Goal: Task Accomplishment & Management: Manage account settings

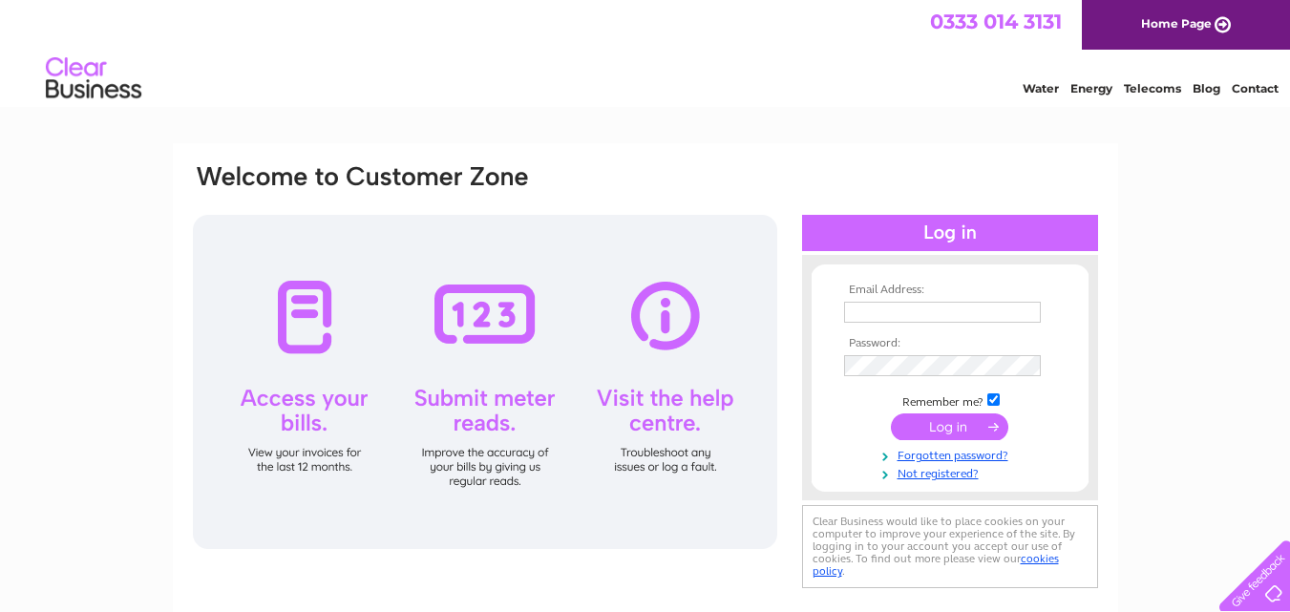
scroll to position [38, 0]
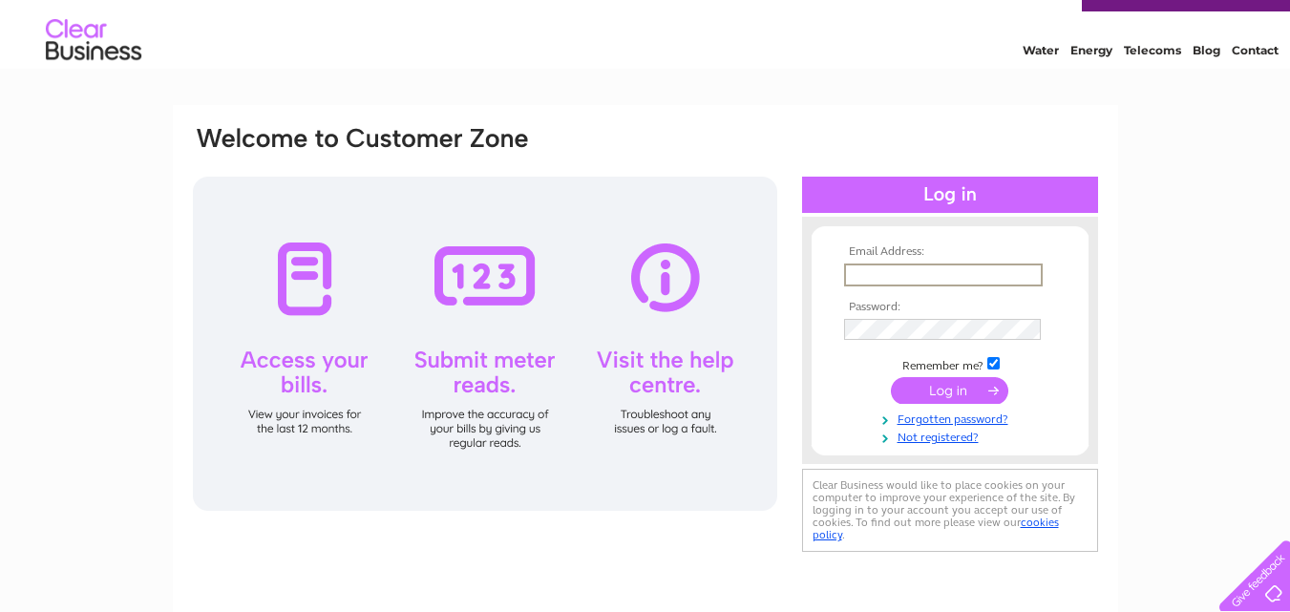
click at [876, 271] on input "text" at bounding box center [943, 274] width 199 height 23
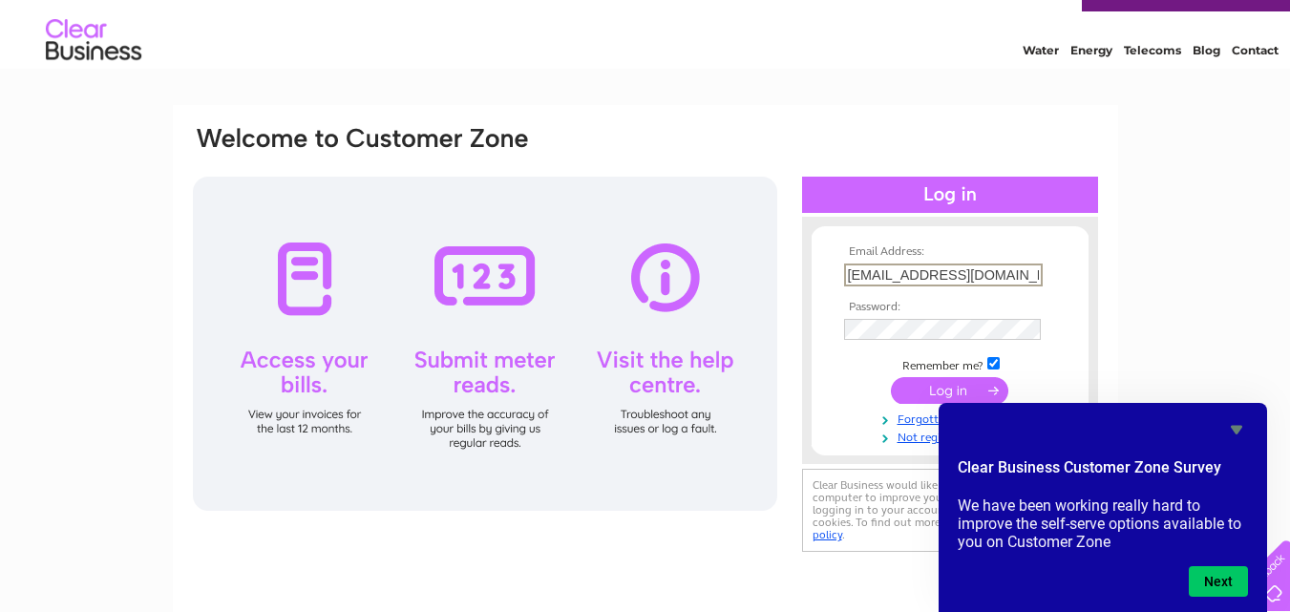
scroll to position [0, 5]
type input "info@hardinghousegallery.co.uk"
click at [934, 393] on input "submit" at bounding box center [949, 388] width 117 height 27
click at [920, 387] on input "submit" at bounding box center [949, 388] width 117 height 27
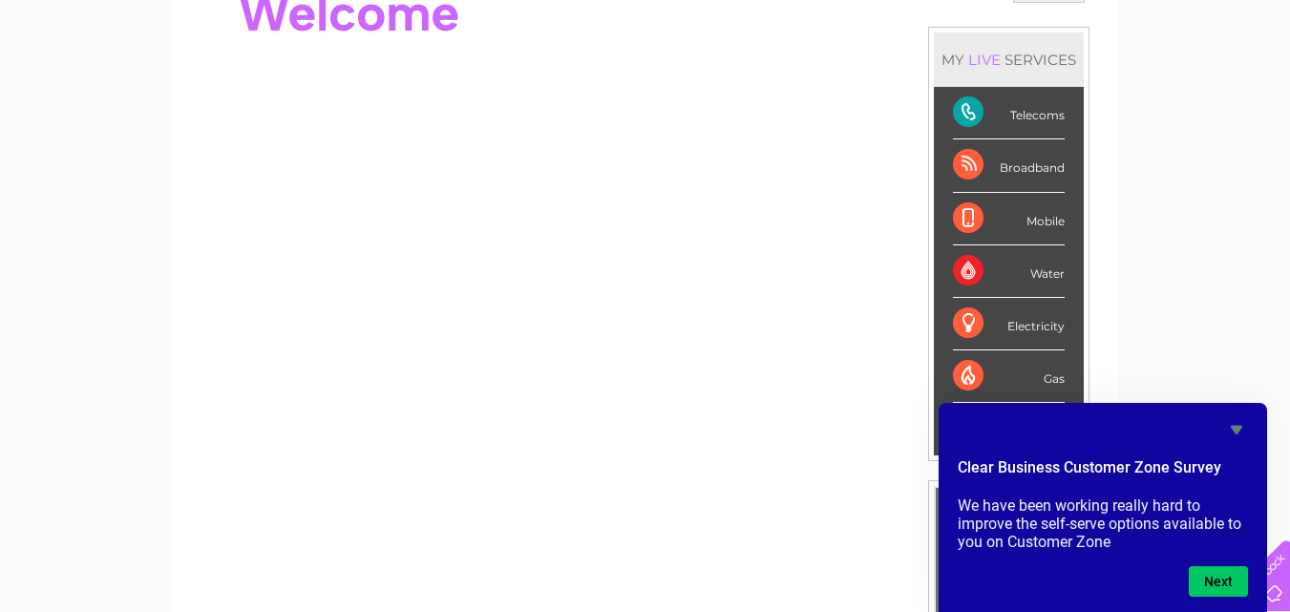
scroll to position [186, 0]
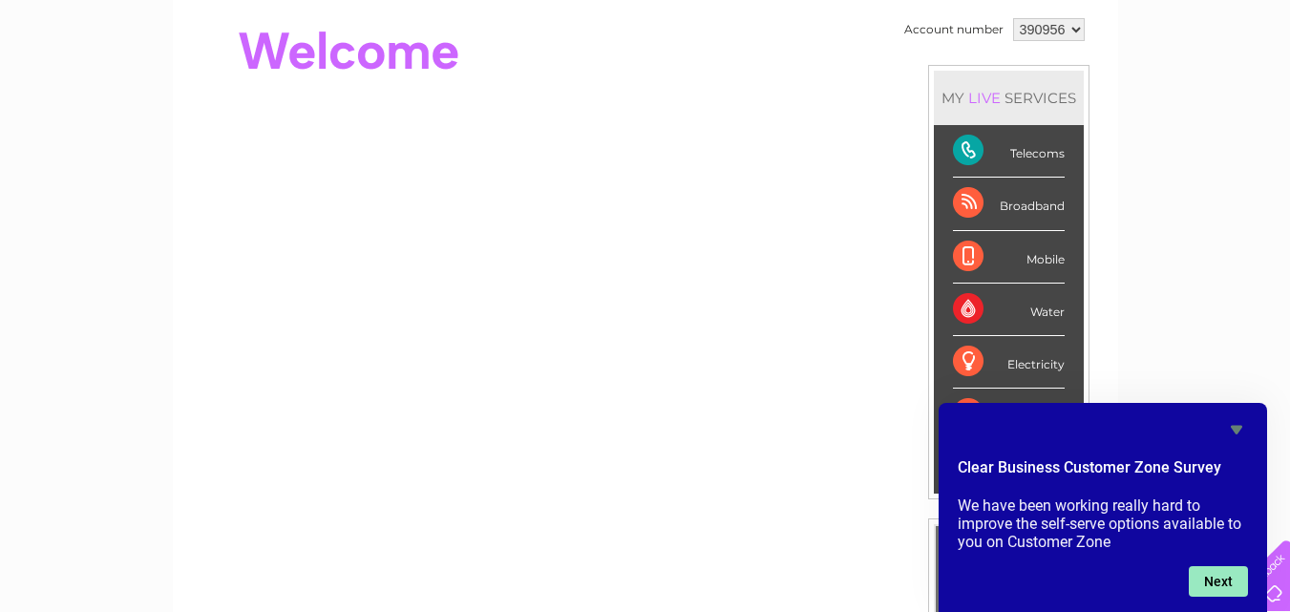
click at [1219, 584] on button "Next" at bounding box center [1217, 581] width 59 height 31
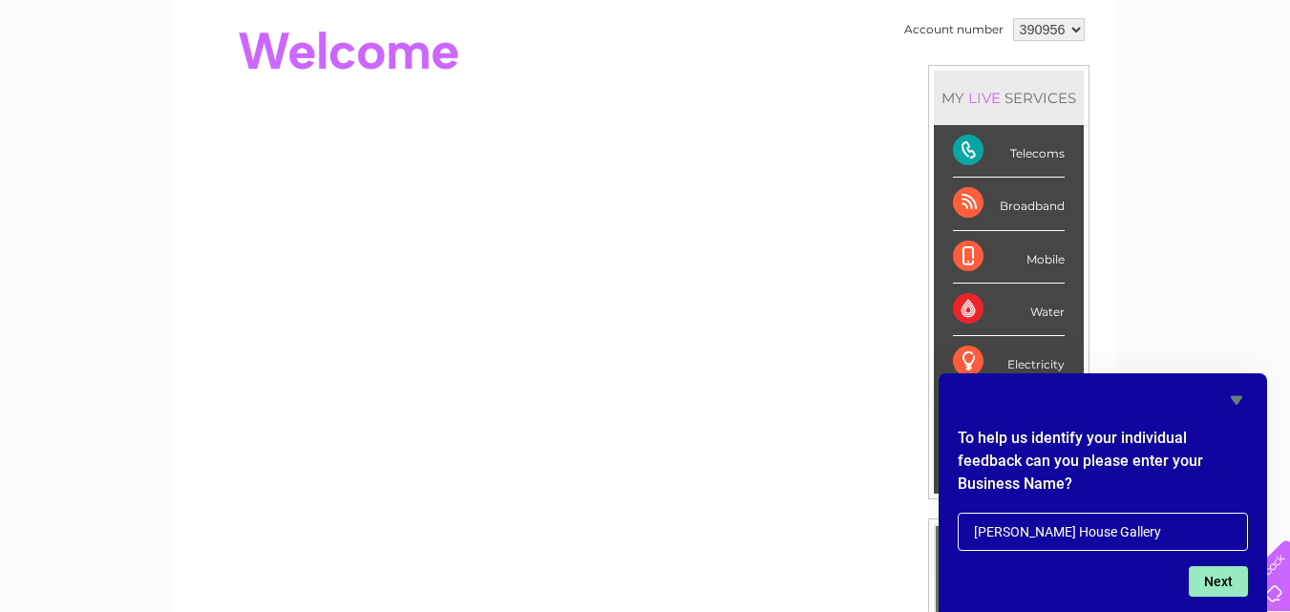
type input "[PERSON_NAME] House Gallery"
click at [1215, 583] on button "Next" at bounding box center [1217, 581] width 59 height 31
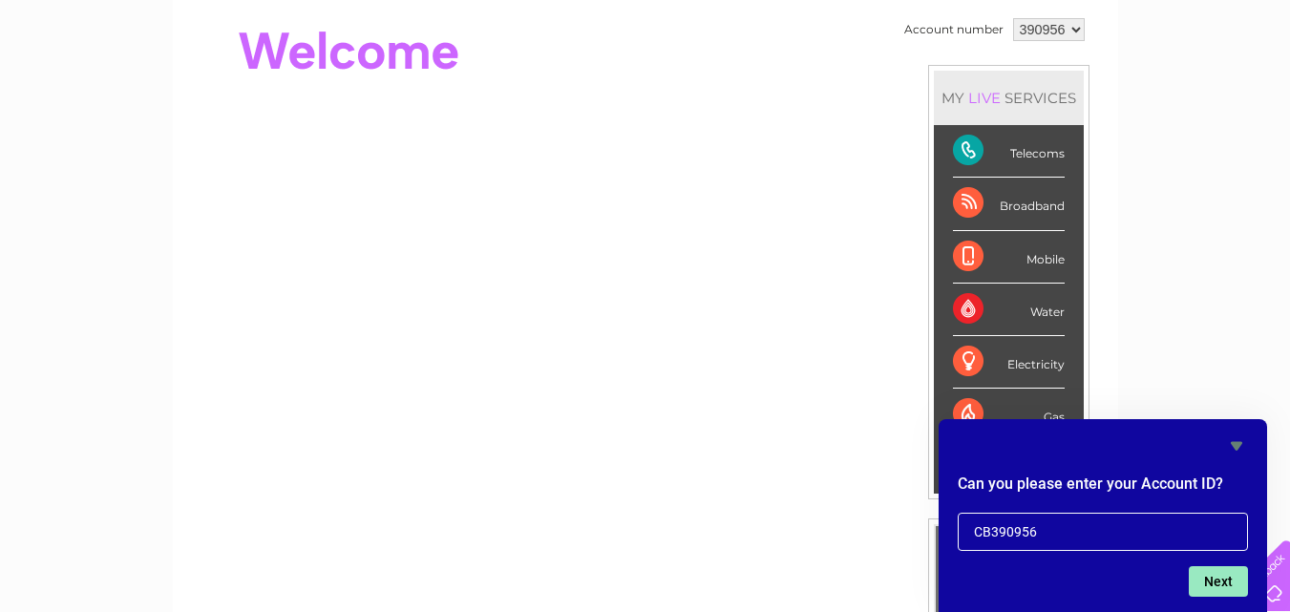
type input "CB390956"
click at [1206, 583] on button "Next" at bounding box center [1217, 581] width 59 height 31
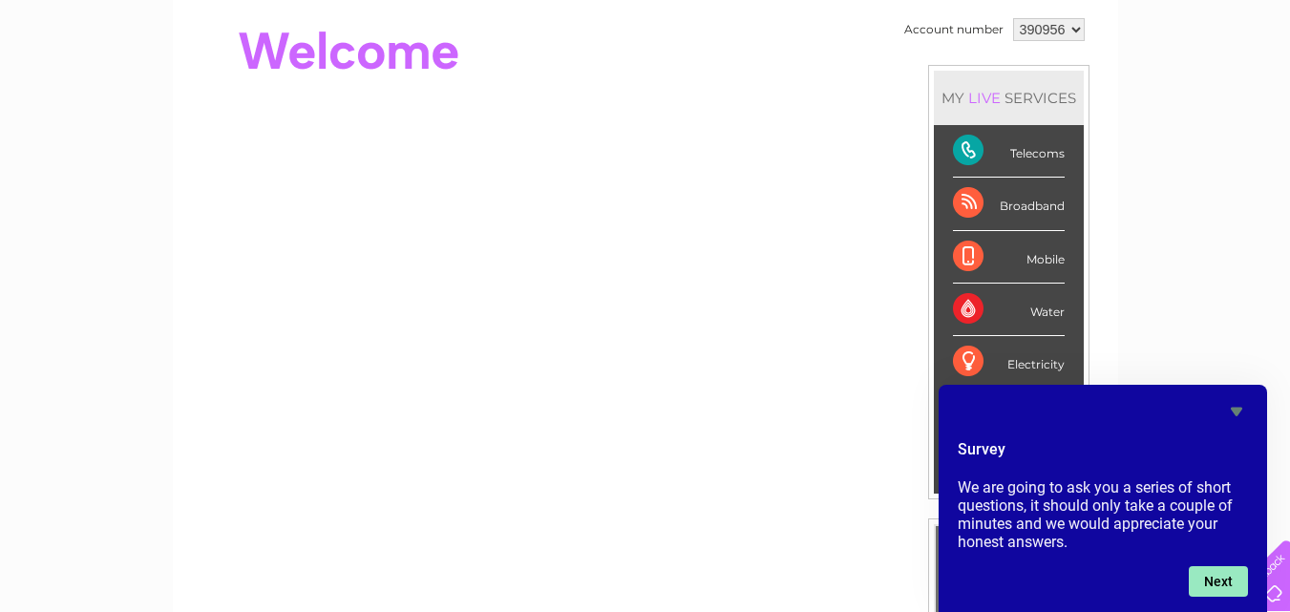
click at [1209, 584] on button "Next" at bounding box center [1217, 581] width 59 height 31
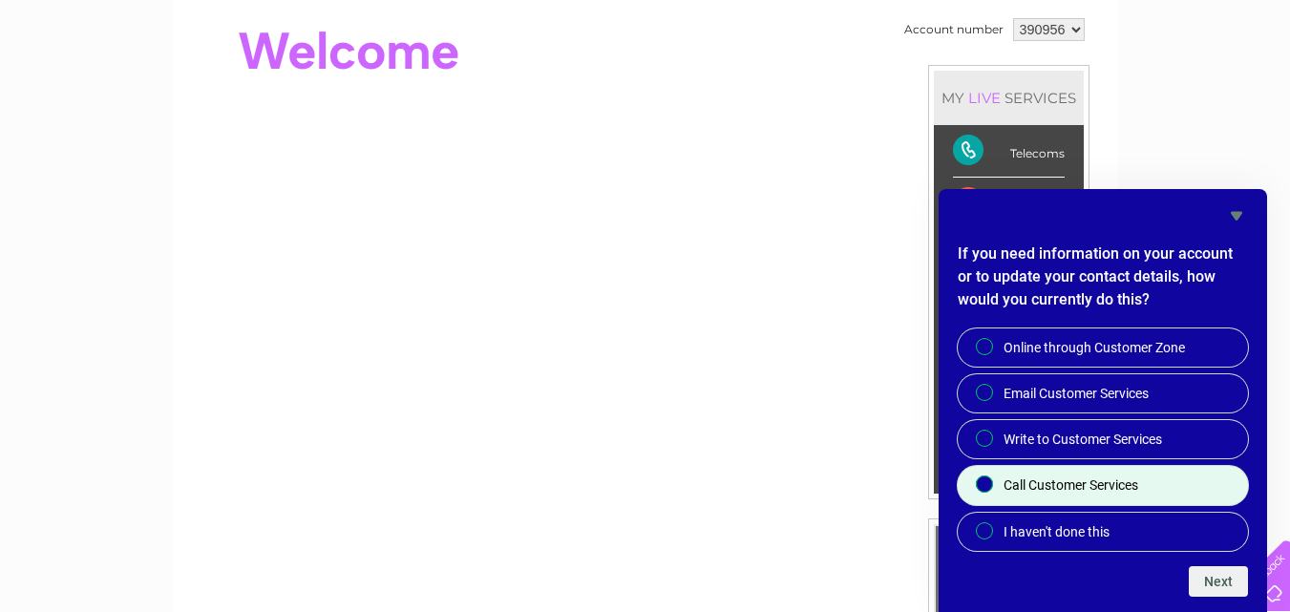
click at [986, 484] on input "Call Customer Services" at bounding box center [985, 485] width 12 height 12
radio input "true"
click at [1215, 579] on button "Next" at bounding box center [1217, 581] width 59 height 31
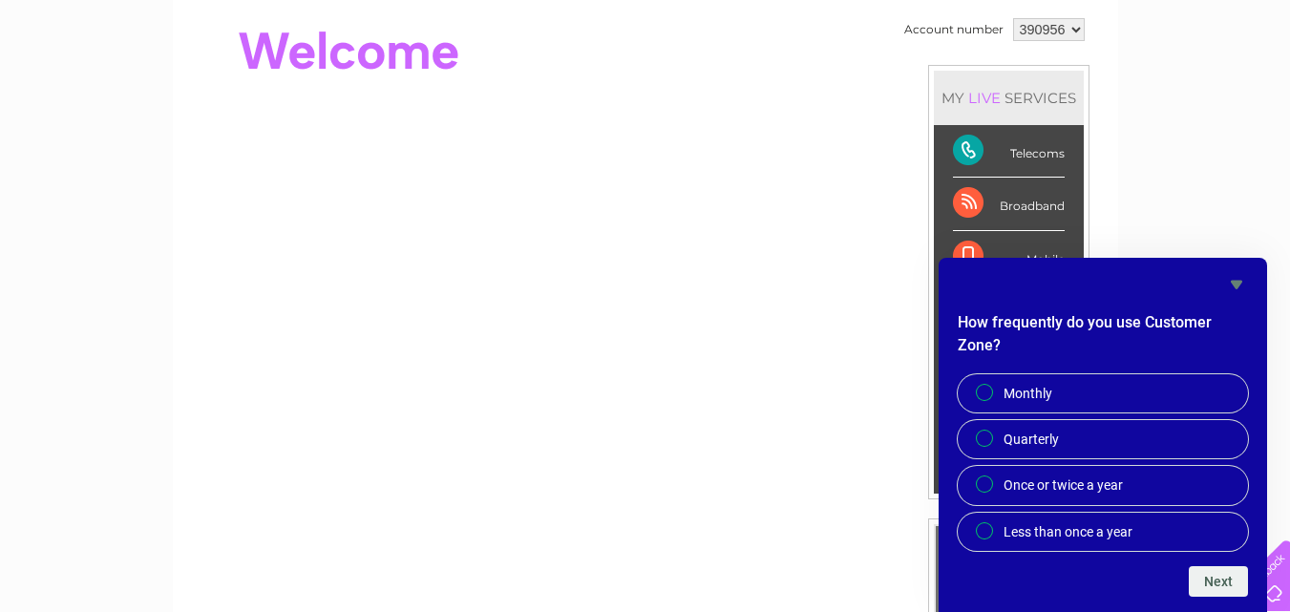
click at [1238, 276] on icon "Hide survey" at bounding box center [1236, 284] width 23 height 23
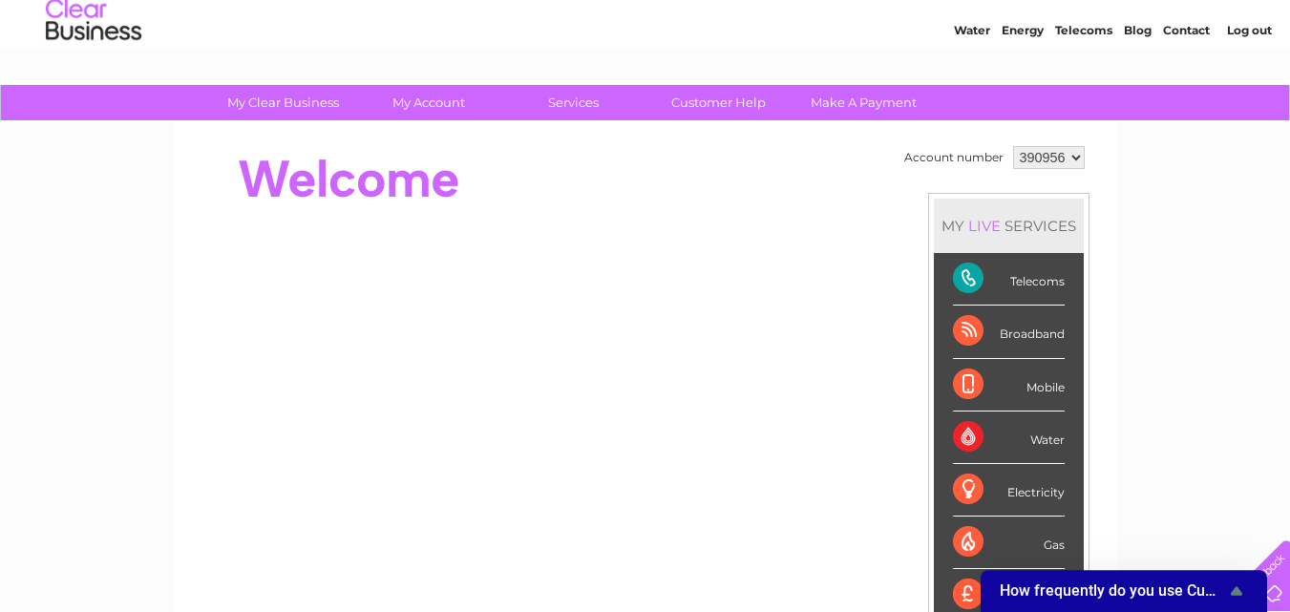
scroll to position [0, 0]
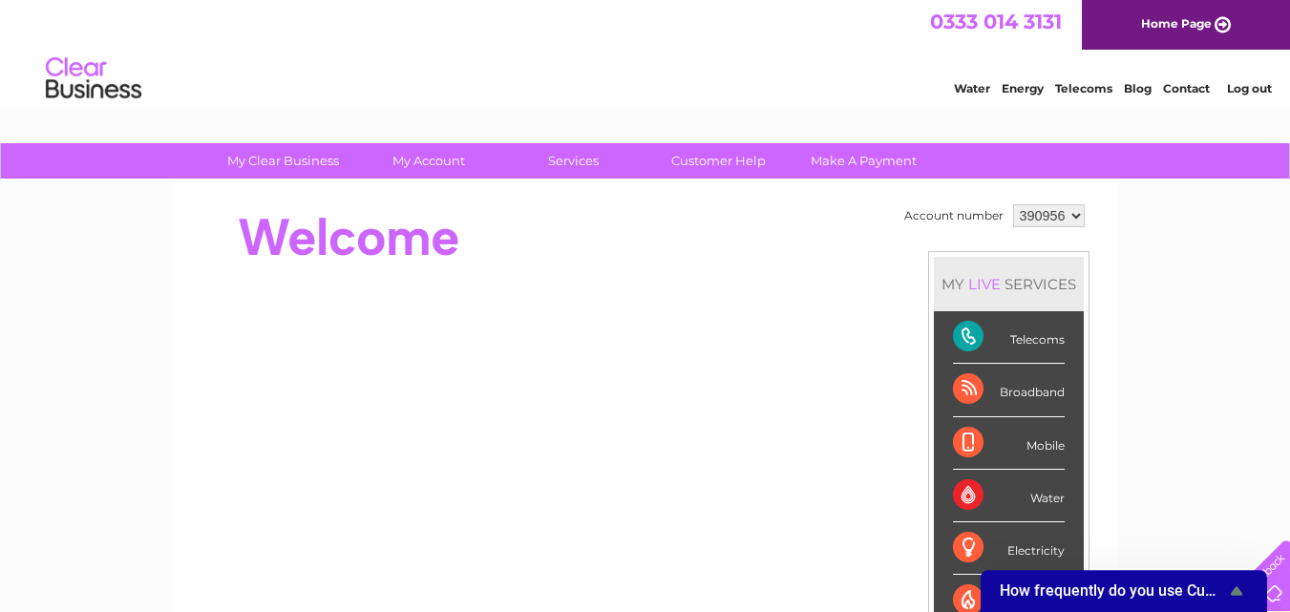
click at [1231, 88] on link "Log out" at bounding box center [1249, 88] width 45 height 14
